Goal: Task Accomplishment & Management: Manage account settings

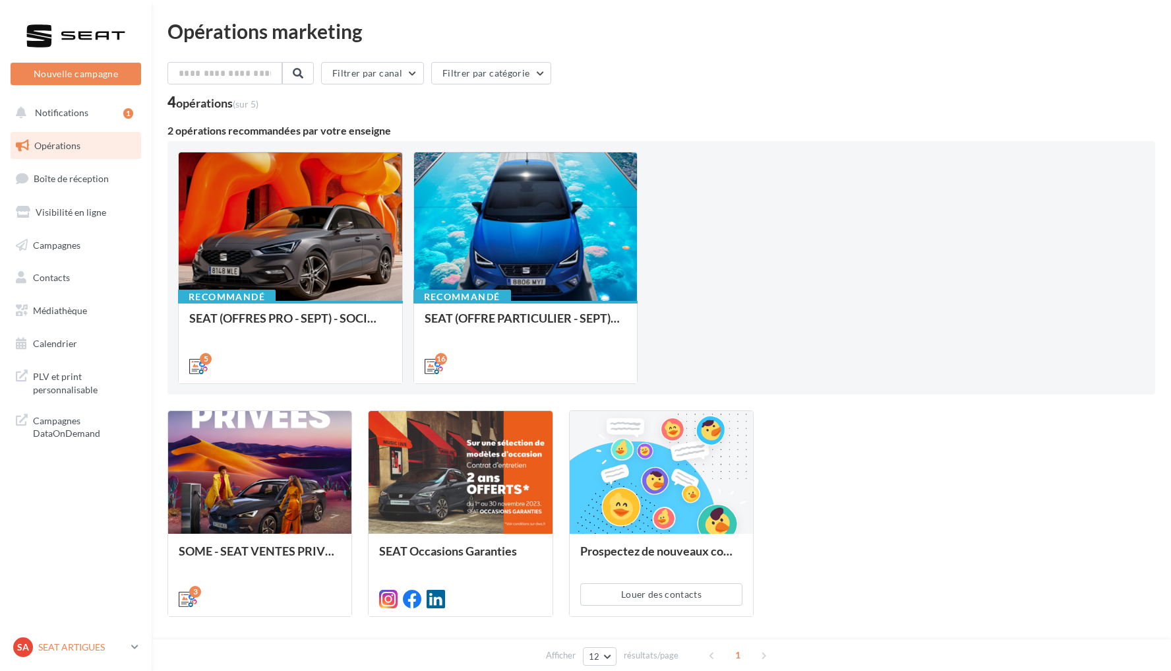
click at [59, 638] on div "SA SEAT ARTIGUES SEAT-ARTIGUES" at bounding box center [69, 647] width 113 height 20
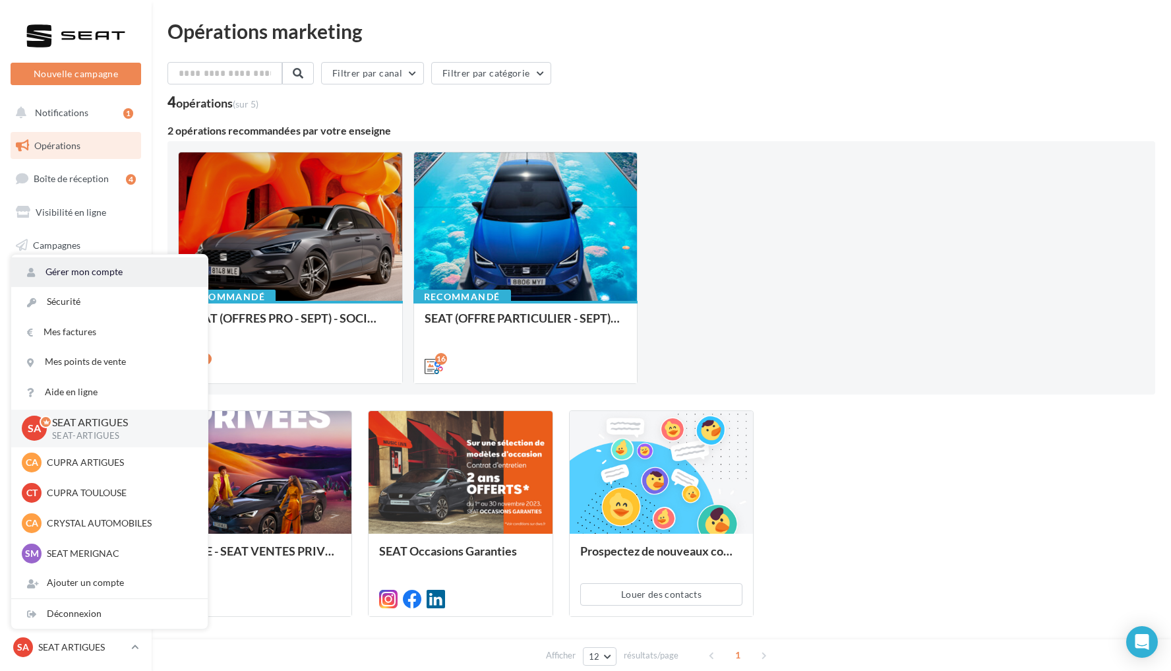
click at [102, 272] on link "Gérer mon compte" at bounding box center [109, 272] width 197 height 30
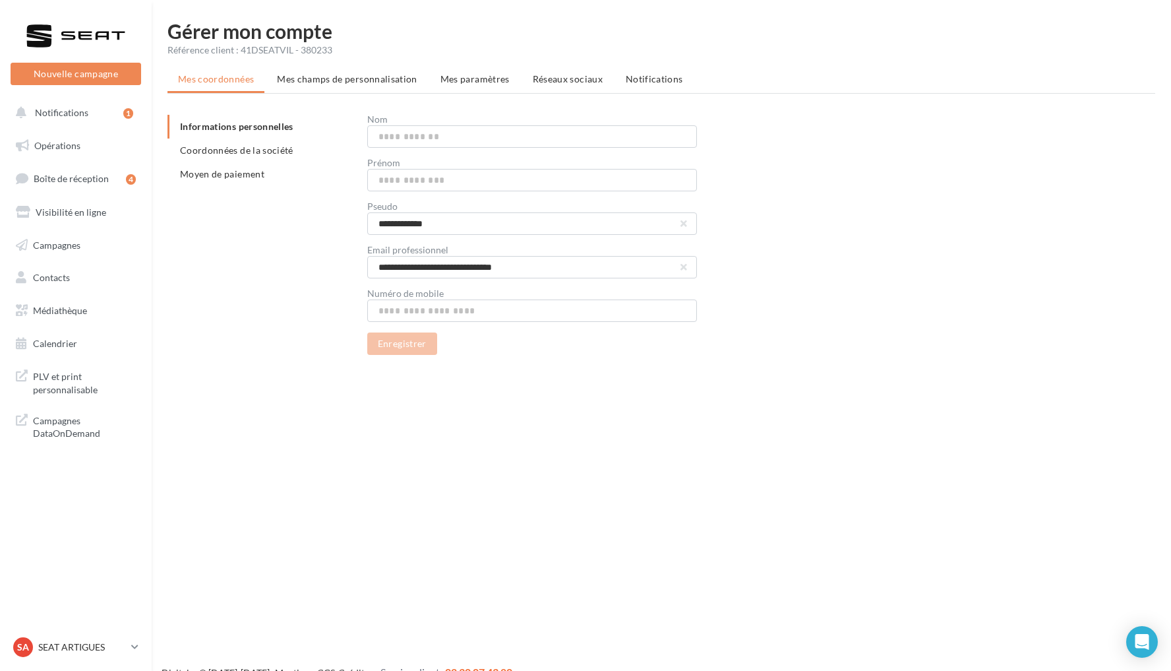
click at [287, 155] on span "Coordonnées de la société" at bounding box center [236, 149] width 113 height 11
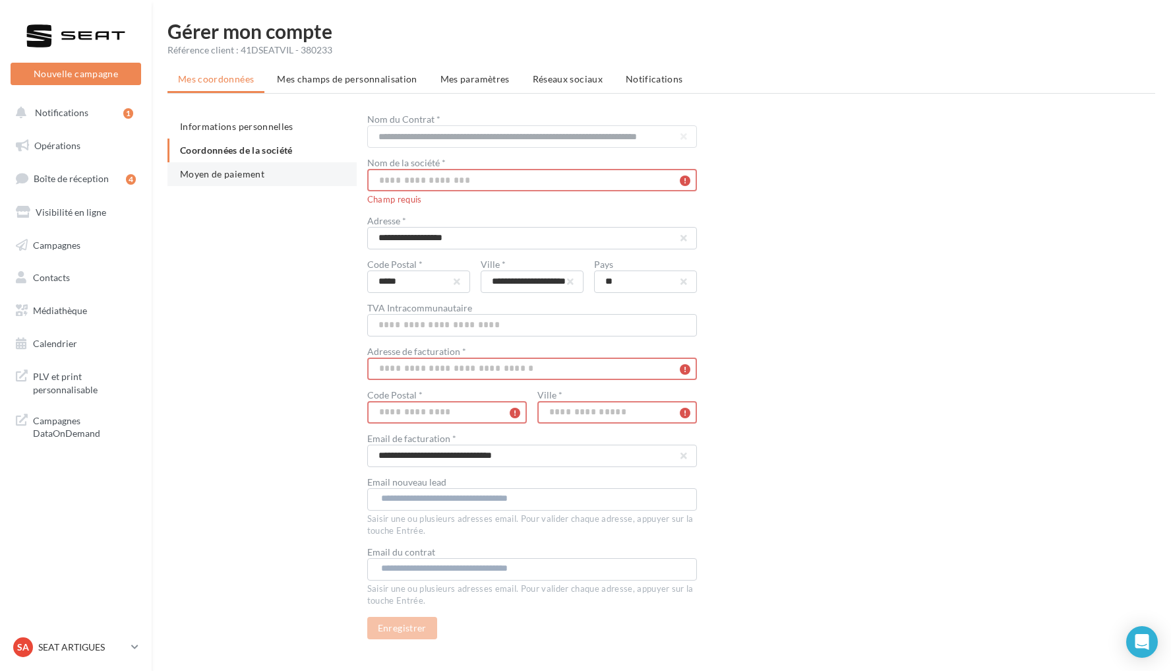
click at [268, 173] on li "Moyen de paiement" at bounding box center [262, 174] width 189 height 24
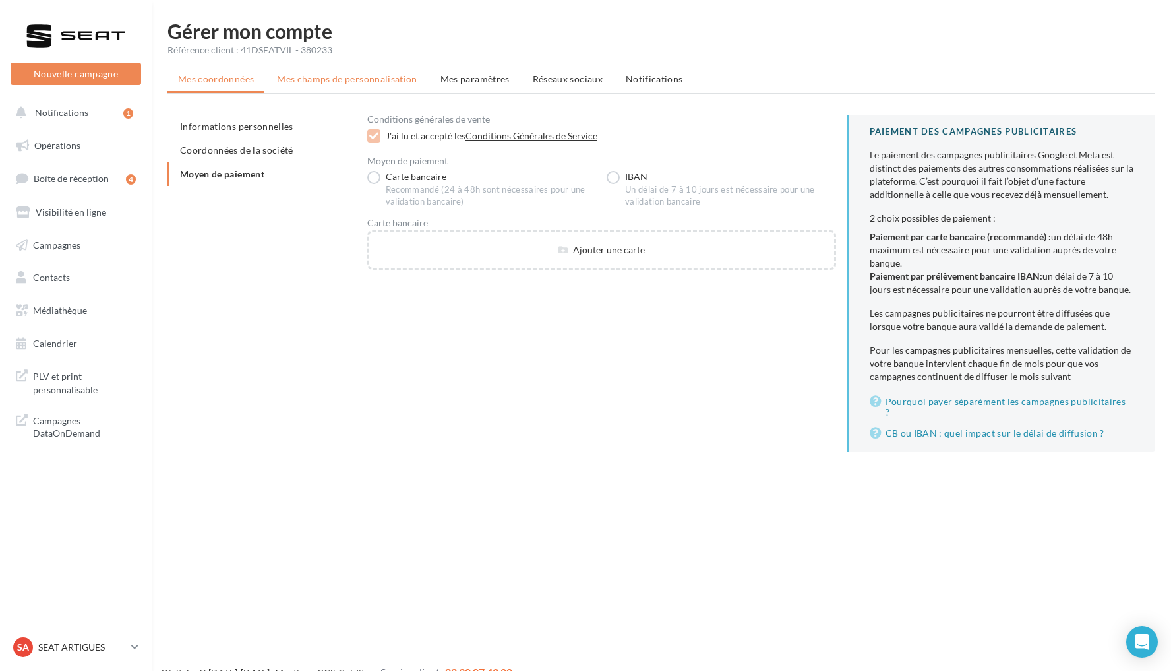
click at [340, 82] on span "Mes champs de personnalisation" at bounding box center [347, 78] width 140 height 11
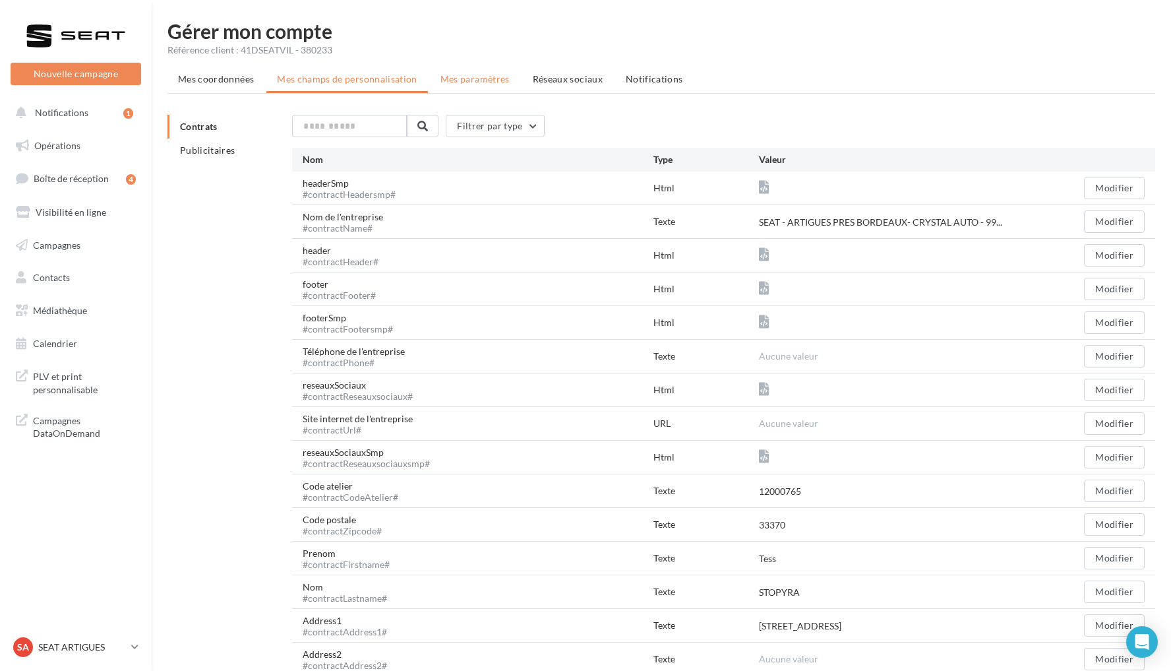
click at [462, 74] on span "Mes paramètres" at bounding box center [475, 78] width 69 height 11
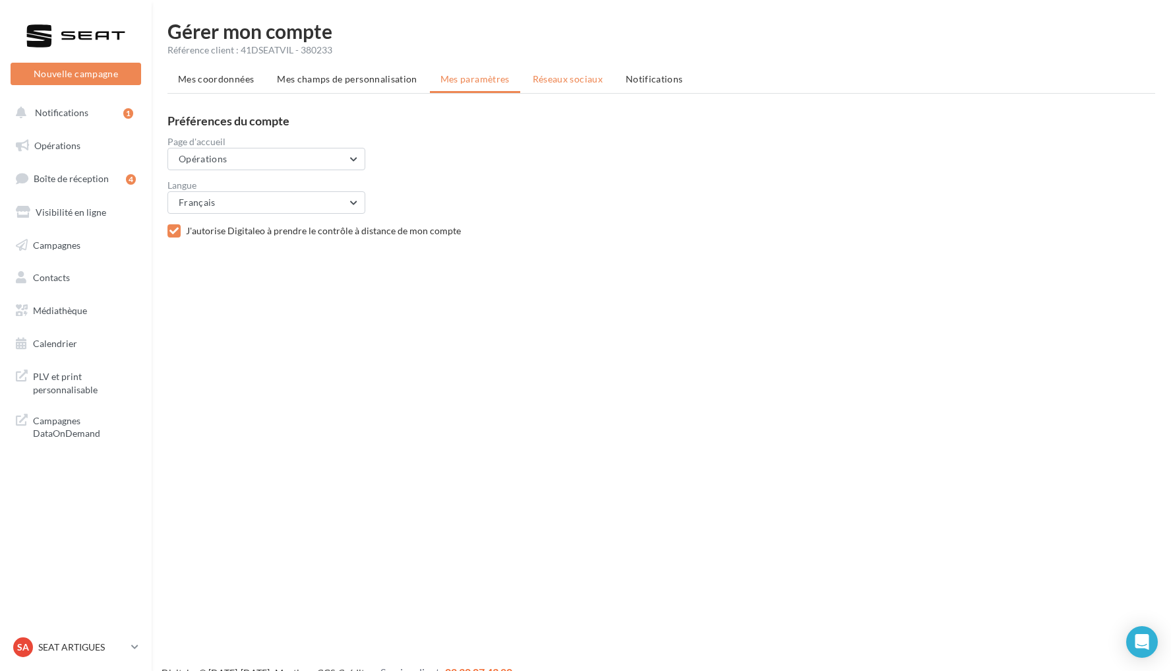
click at [533, 78] on span "Réseaux sociaux" at bounding box center [568, 78] width 70 height 11
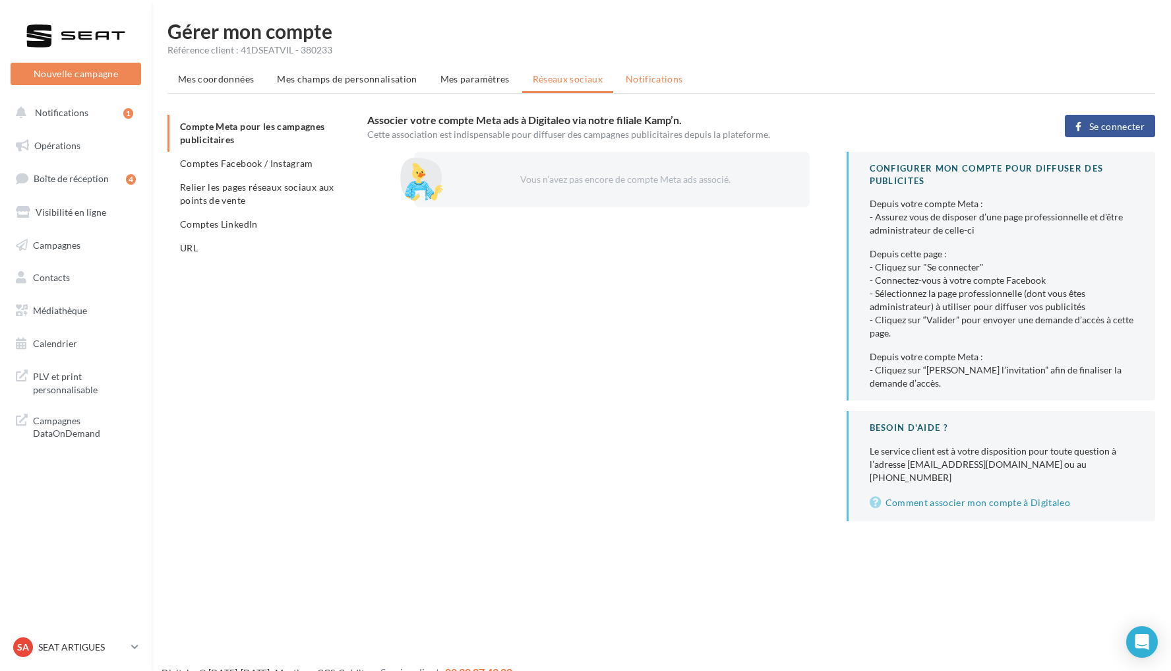
click at [630, 84] on span "Notifications" at bounding box center [654, 78] width 57 height 11
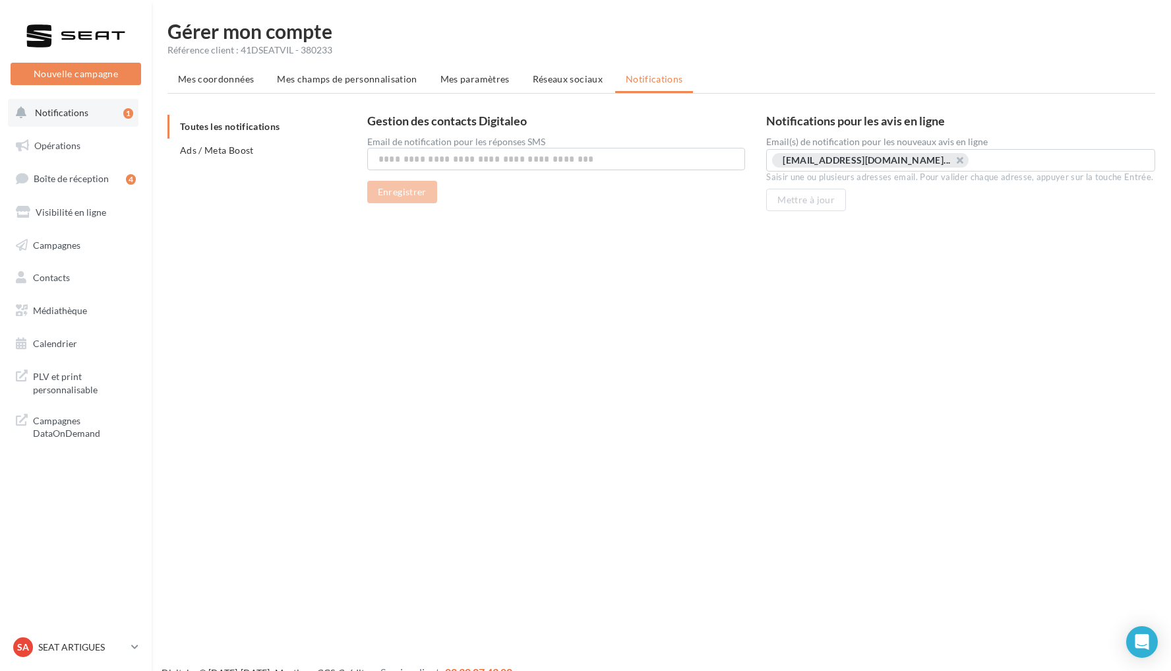
click at [98, 123] on button "Notifications 1" at bounding box center [73, 113] width 131 height 28
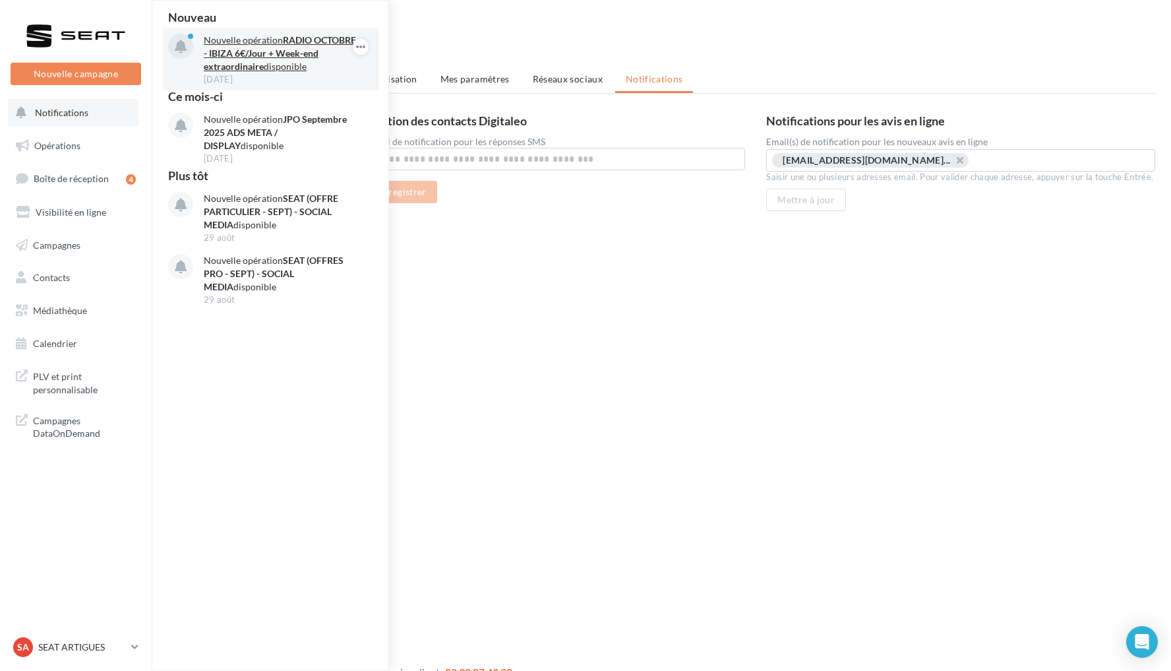
click at [288, 67] on p "Nouvelle opération RADIO OCTOBRE - IBIZA 6€/Jour + Week-end extraordinaire disp…" at bounding box center [280, 54] width 153 height 40
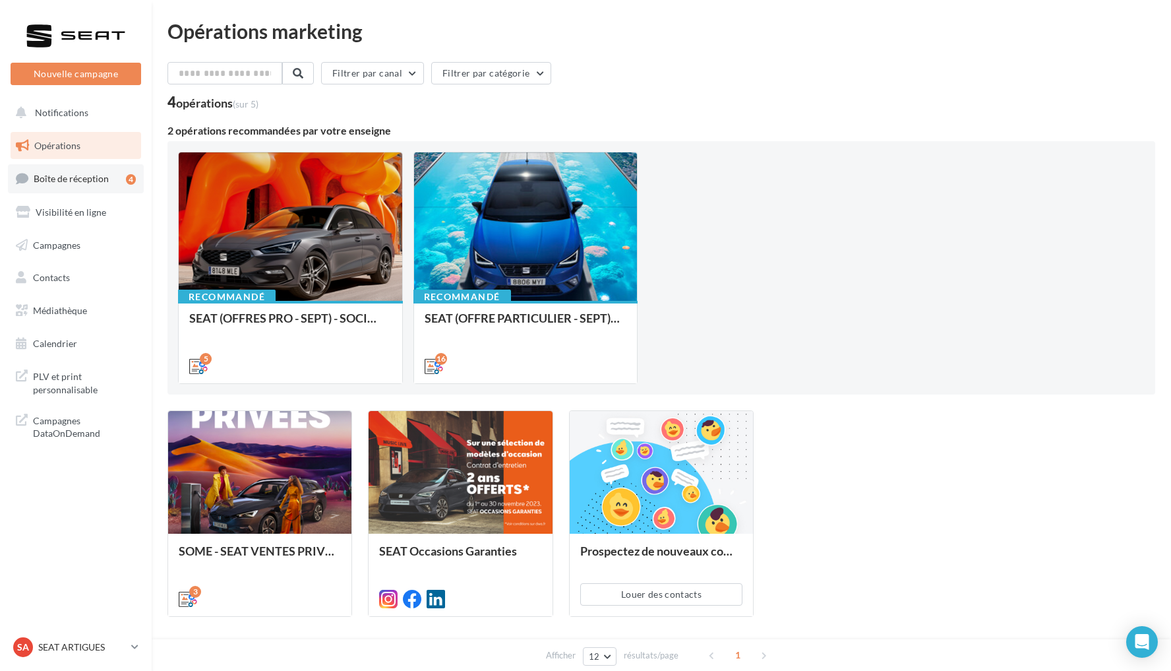
click at [107, 177] on link "Boîte de réception 4" at bounding box center [76, 178] width 136 height 28
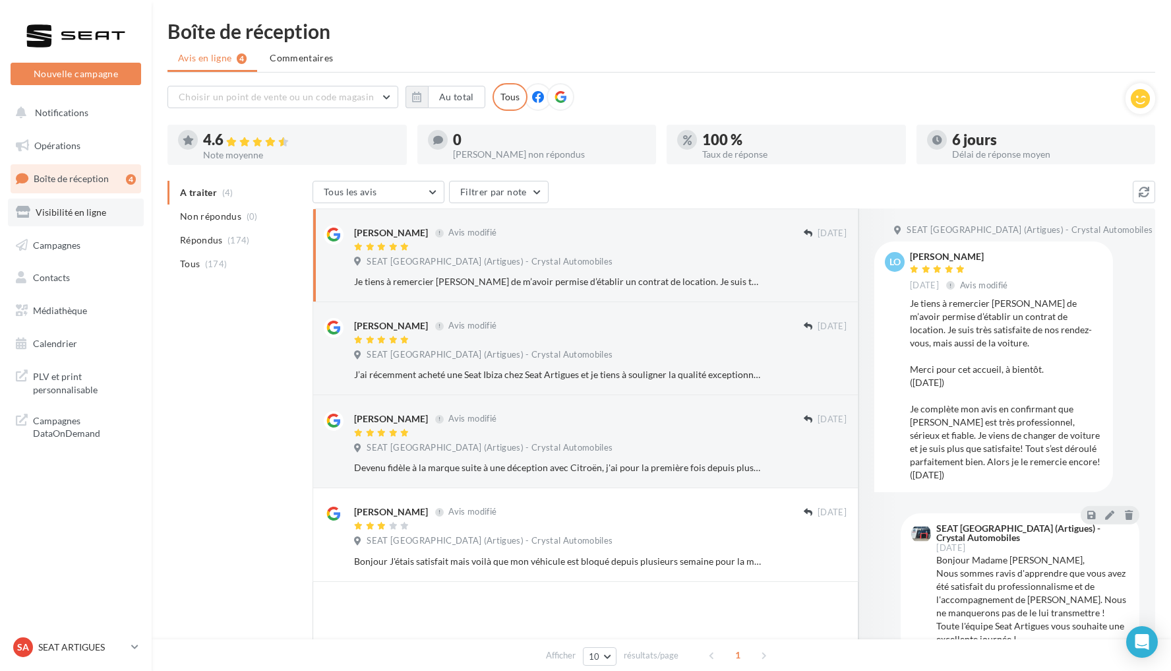
click at [65, 212] on span "Visibilité en ligne" at bounding box center [71, 211] width 71 height 11
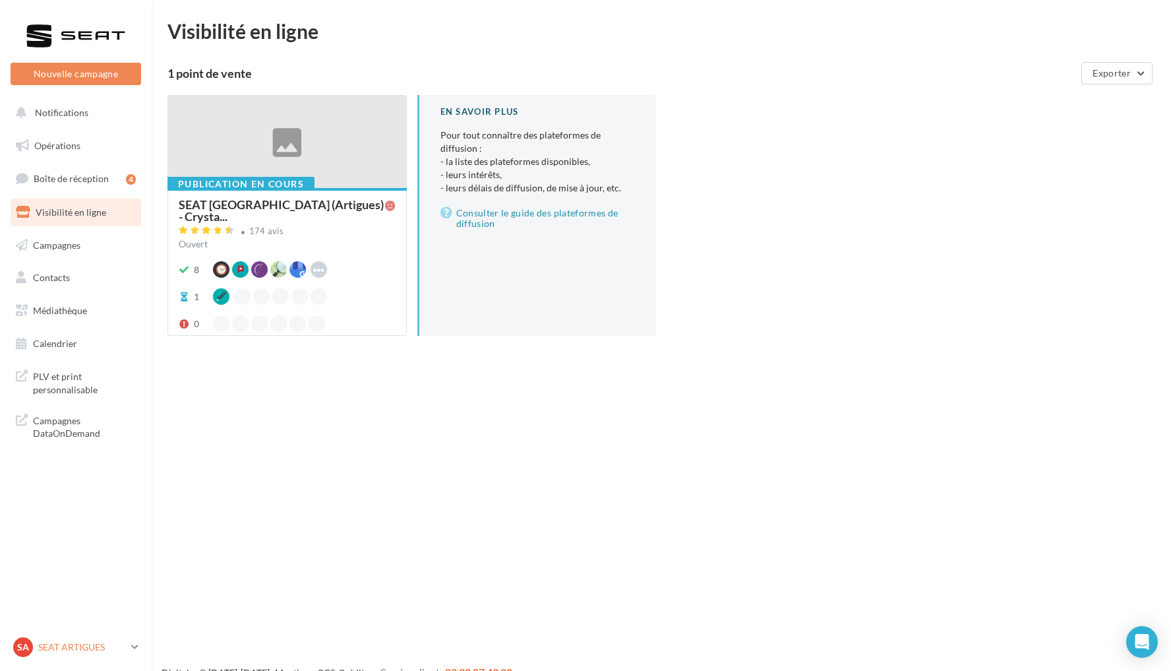
click at [88, 645] on p "SEAT ARTIGUES" at bounding box center [82, 646] width 88 height 13
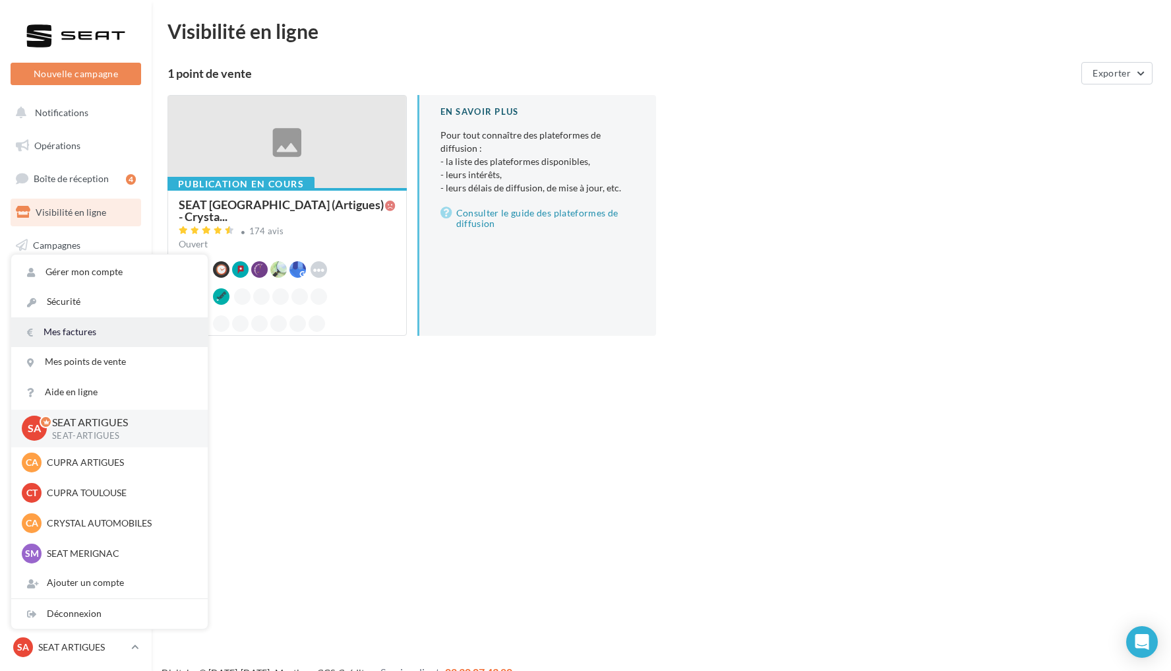
click at [130, 338] on link "Mes factures" at bounding box center [109, 332] width 197 height 30
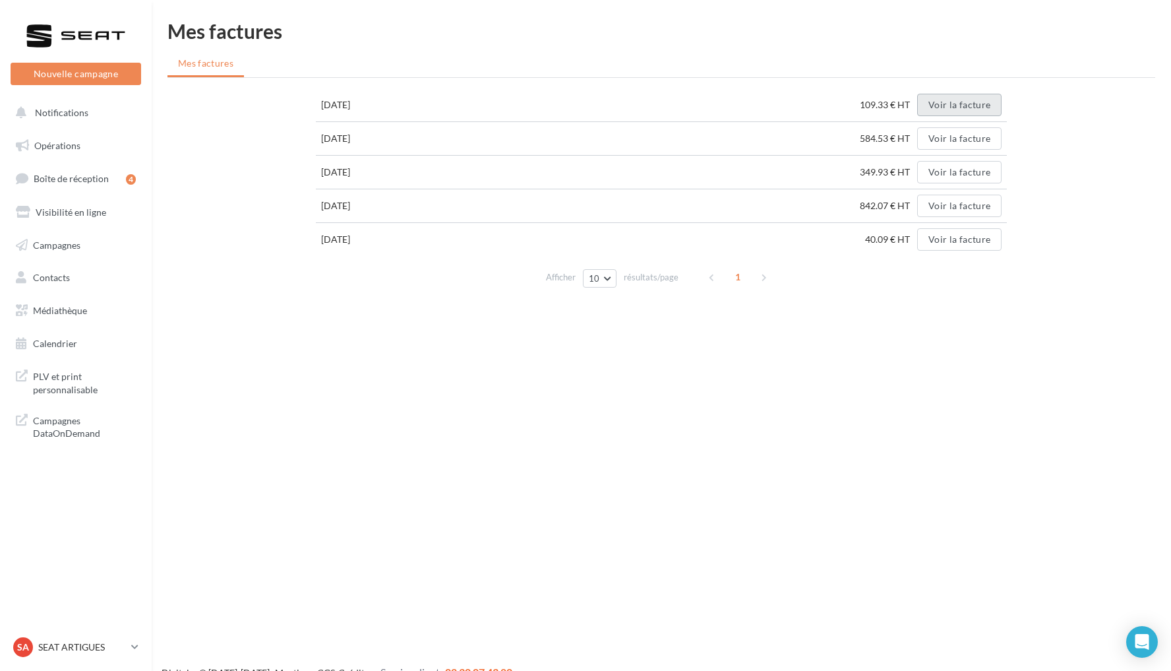
click at [973, 110] on button "Voir la facture" at bounding box center [959, 105] width 84 height 22
click at [91, 641] on p "SEAT ARTIGUES" at bounding box center [82, 646] width 88 height 13
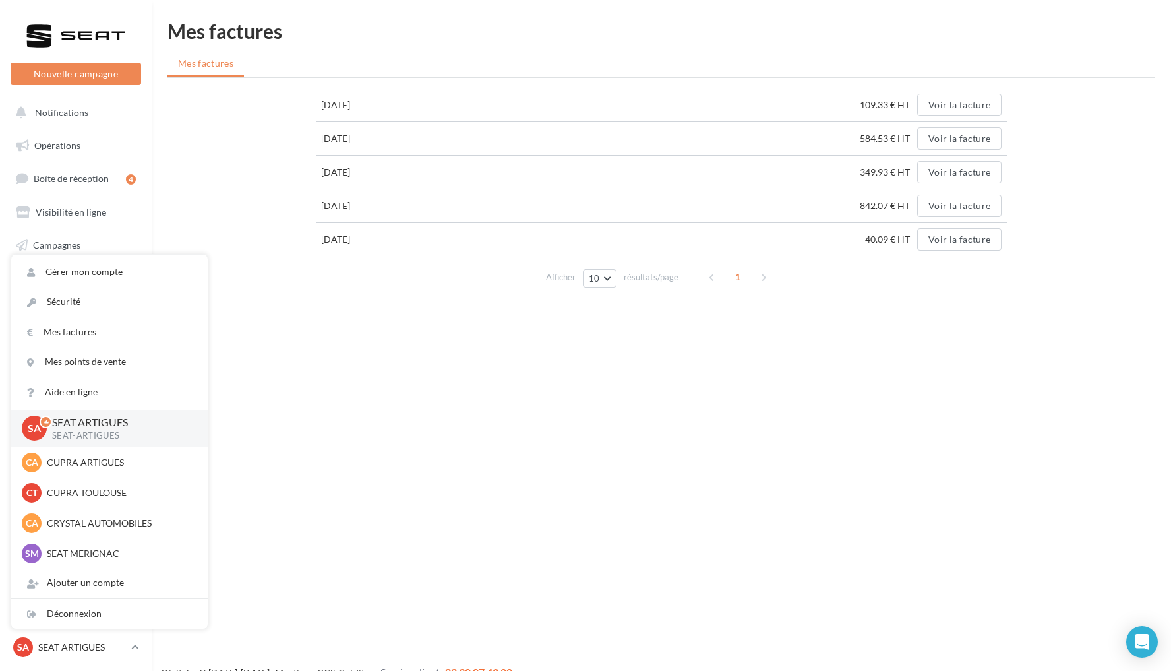
click at [286, 235] on div "31/12/2024 109.33 € HT Voir la facture 30/04/2024 584.53 € HT Voir la facture 3…" at bounding box center [662, 190] width 988 height 204
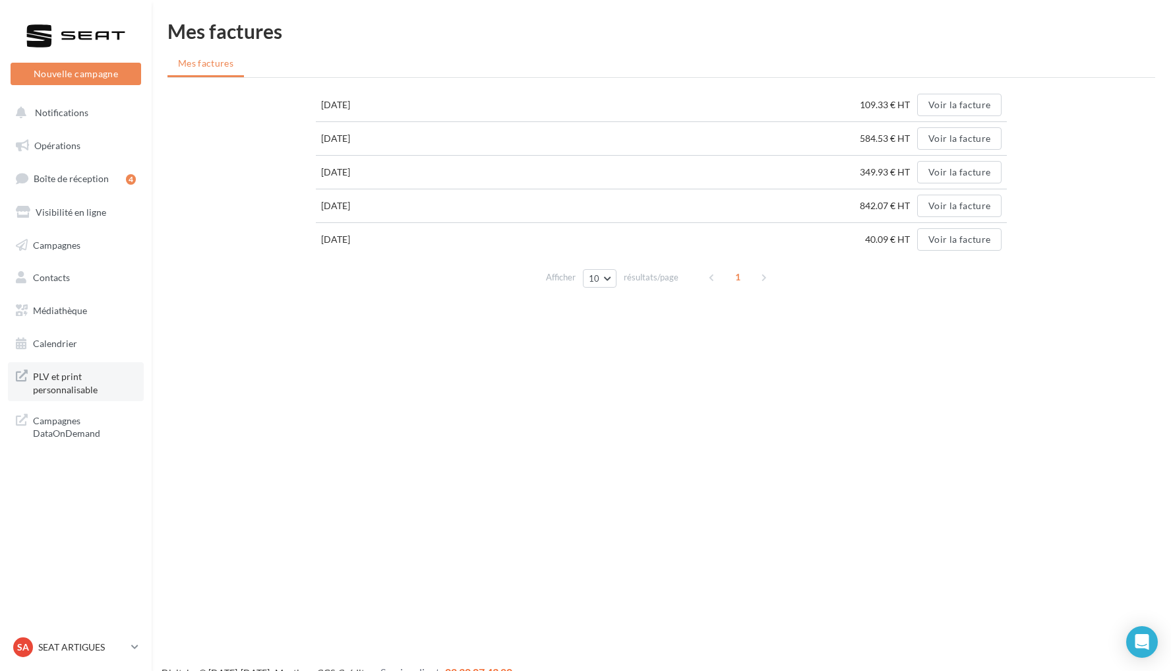
click at [112, 388] on span "PLV et print personnalisable" at bounding box center [84, 381] width 103 height 28
click at [86, 652] on p "SEAT ARTIGUES" at bounding box center [82, 646] width 88 height 13
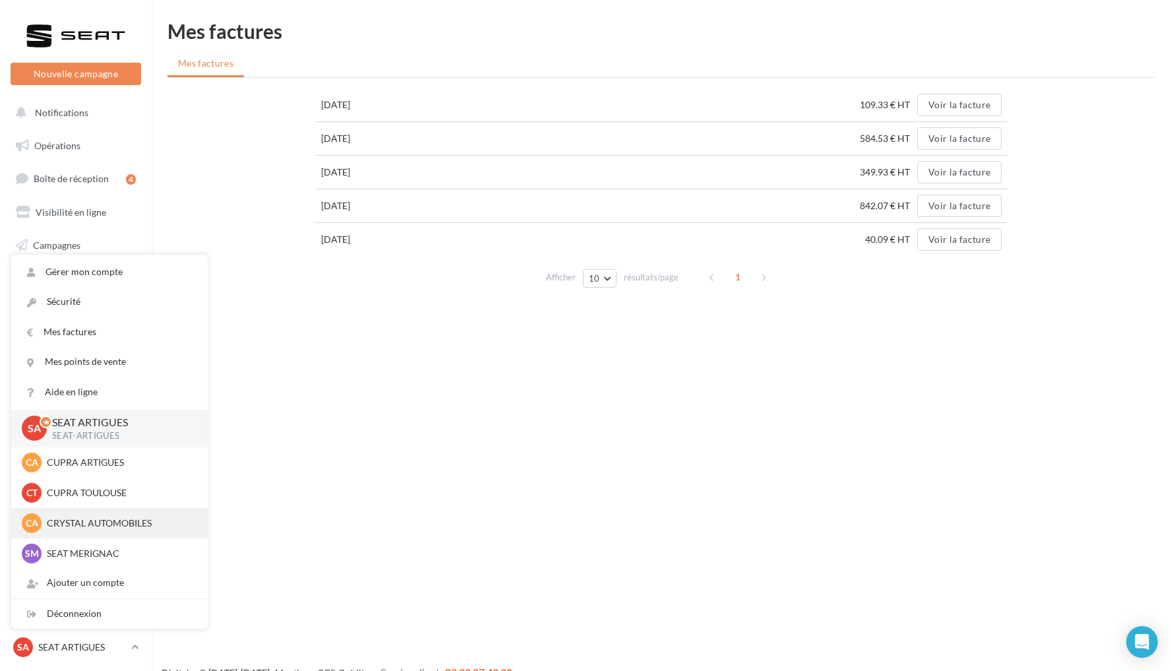
click at [96, 519] on p "CRYSTAL AUTOMOBILES" at bounding box center [119, 522] width 145 height 13
